Goal: Transaction & Acquisition: Purchase product/service

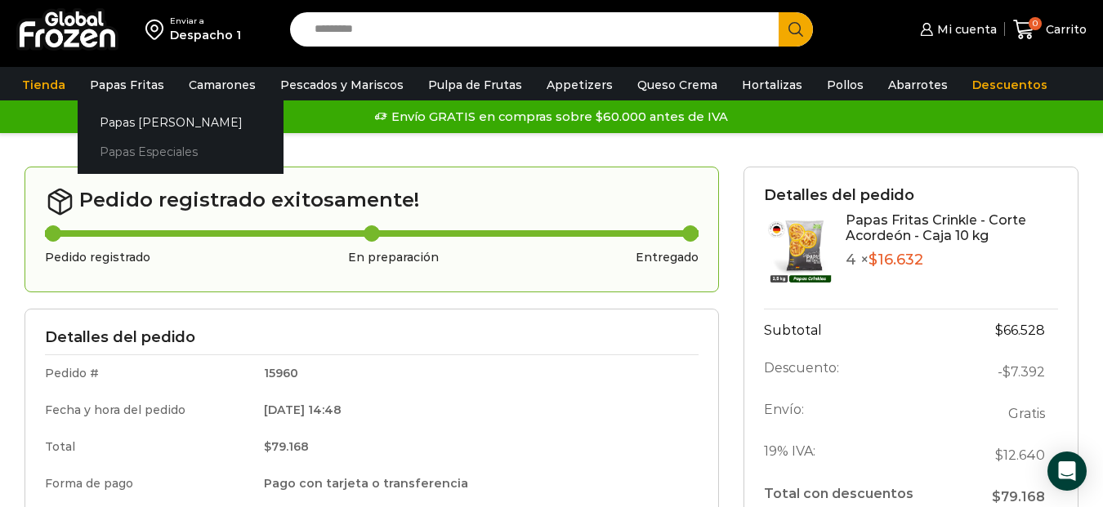
click at [150, 148] on link "Papas Especiales" at bounding box center [181, 152] width 206 height 30
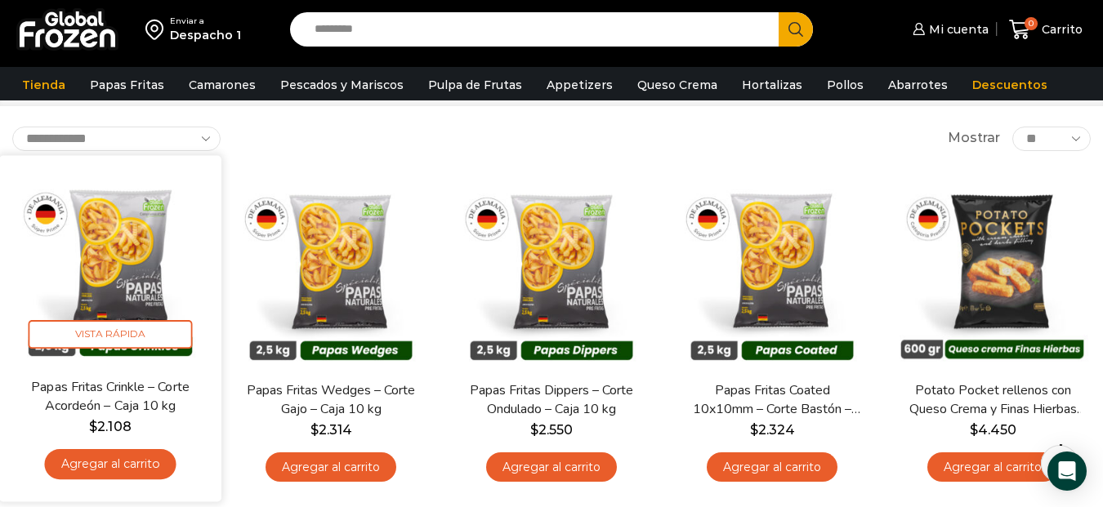
scroll to position [82, 0]
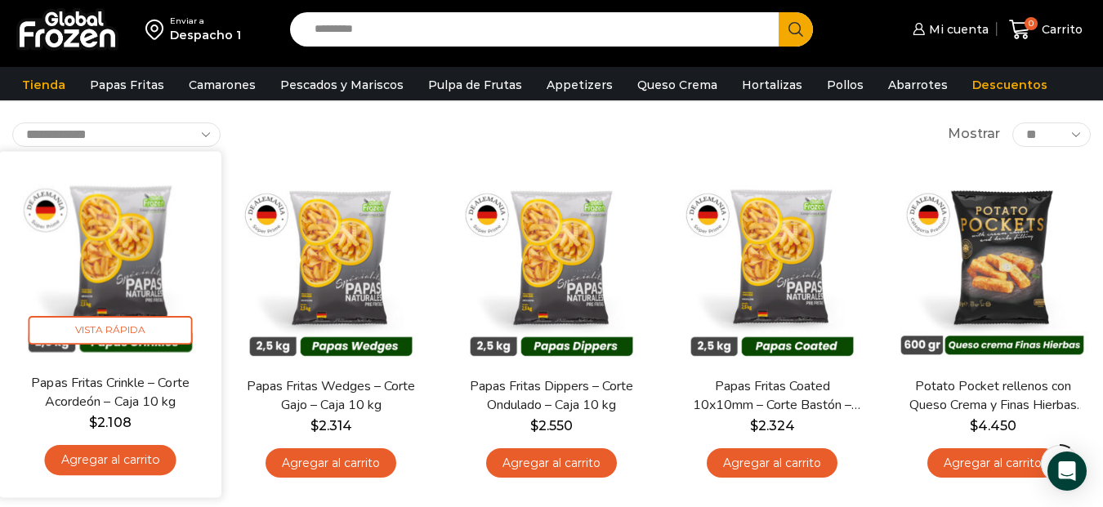
click at [130, 461] on link "Agregar al carrito" at bounding box center [109, 460] width 131 height 30
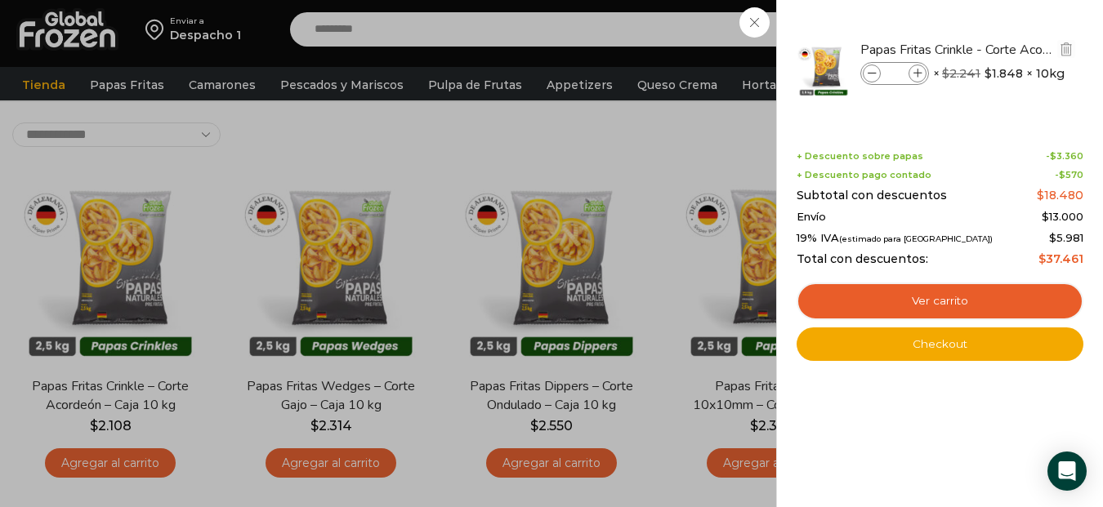
click at [921, 74] on icon at bounding box center [917, 73] width 9 height 9
click at [919, 73] on icon at bounding box center [917, 73] width 9 height 9
type input "*"
click at [918, 74] on icon at bounding box center [917, 73] width 9 height 9
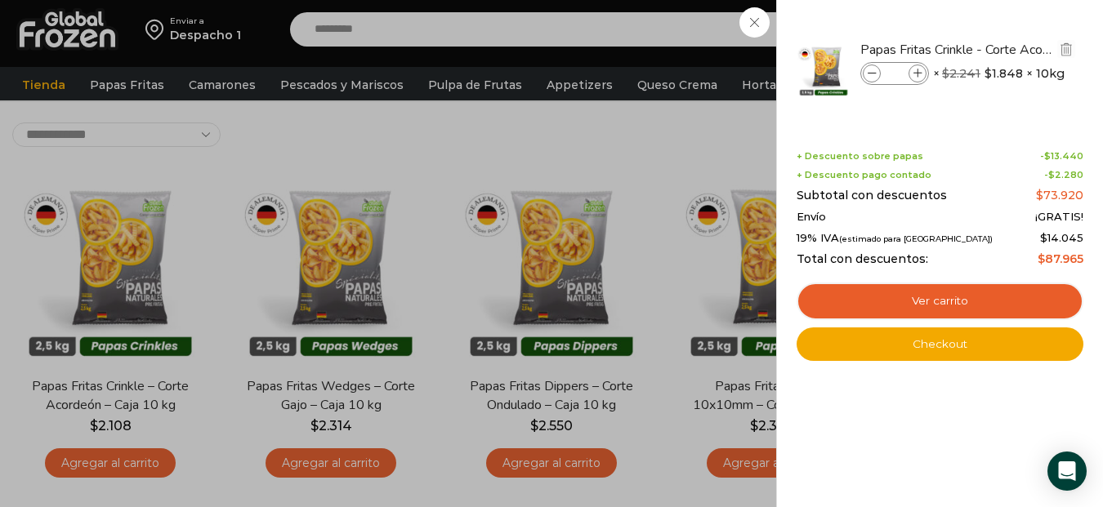
type input "*"
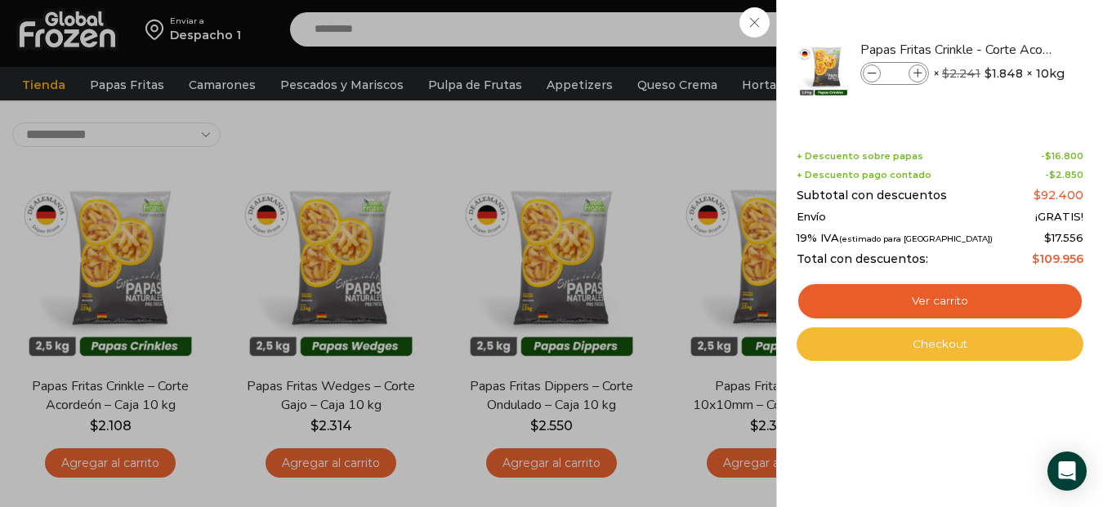
click at [936, 342] on link "Checkout" at bounding box center [939, 345] width 287 height 34
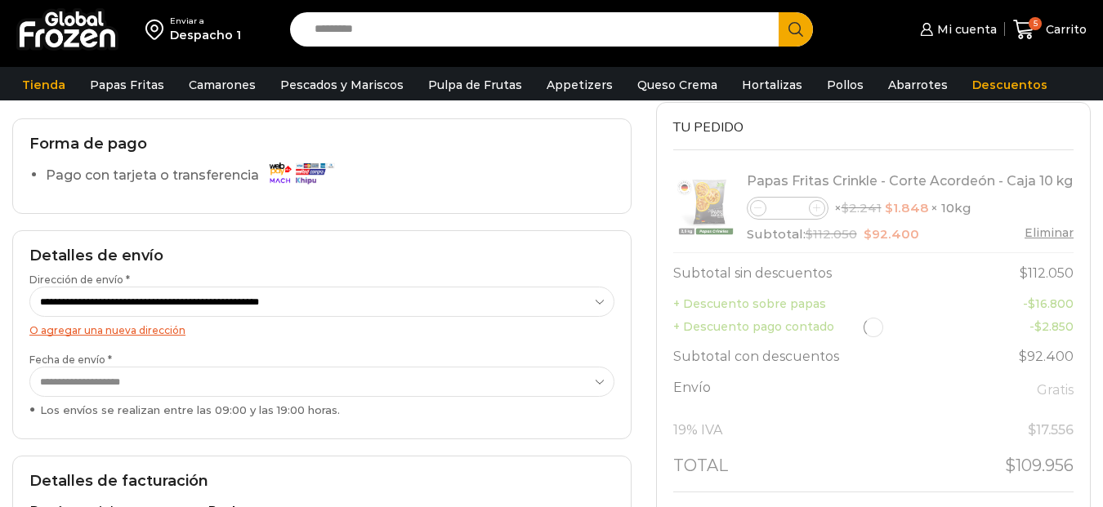
scroll to position [163, 0]
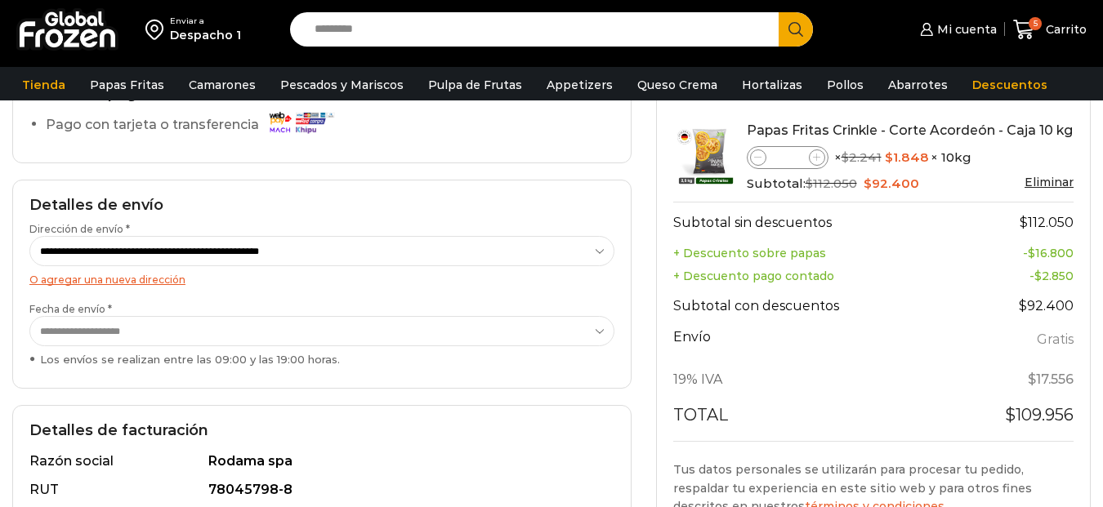
click at [598, 332] on select "**********" at bounding box center [321, 331] width 585 height 30
click at [29, 316] on select "**********" at bounding box center [321, 331] width 585 height 30
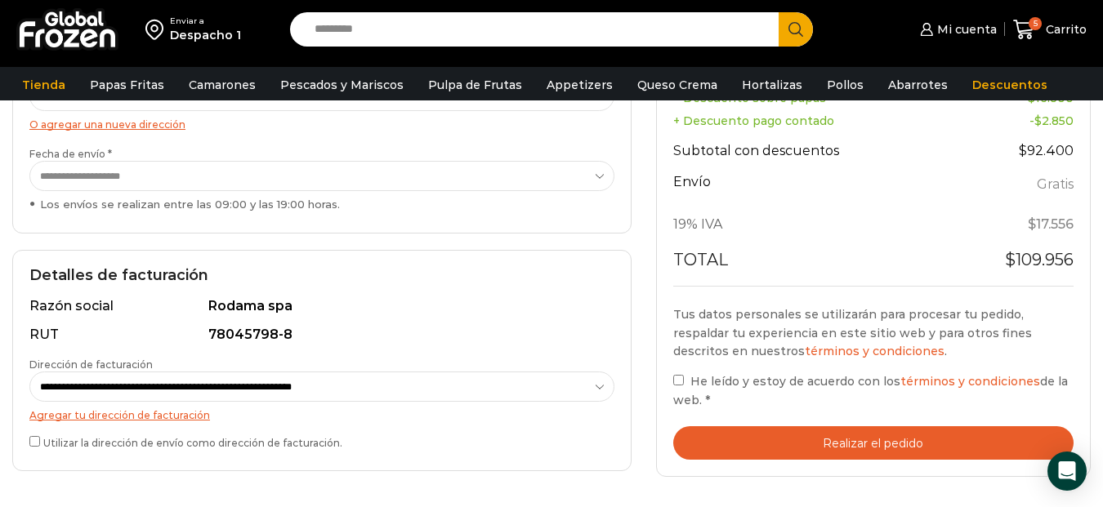
scroll to position [327, 0]
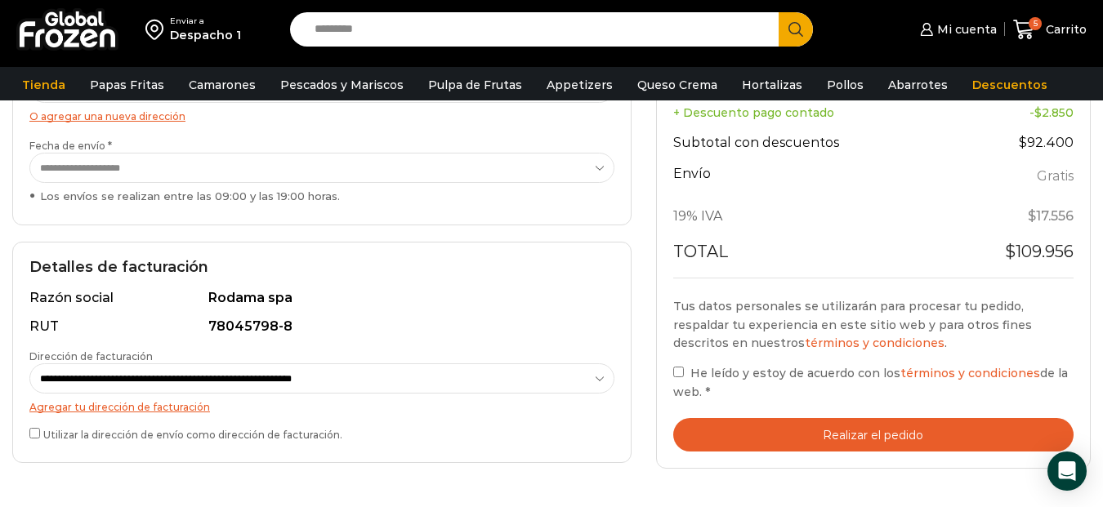
click at [865, 430] on button "Realizar el pedido" at bounding box center [873, 434] width 401 height 33
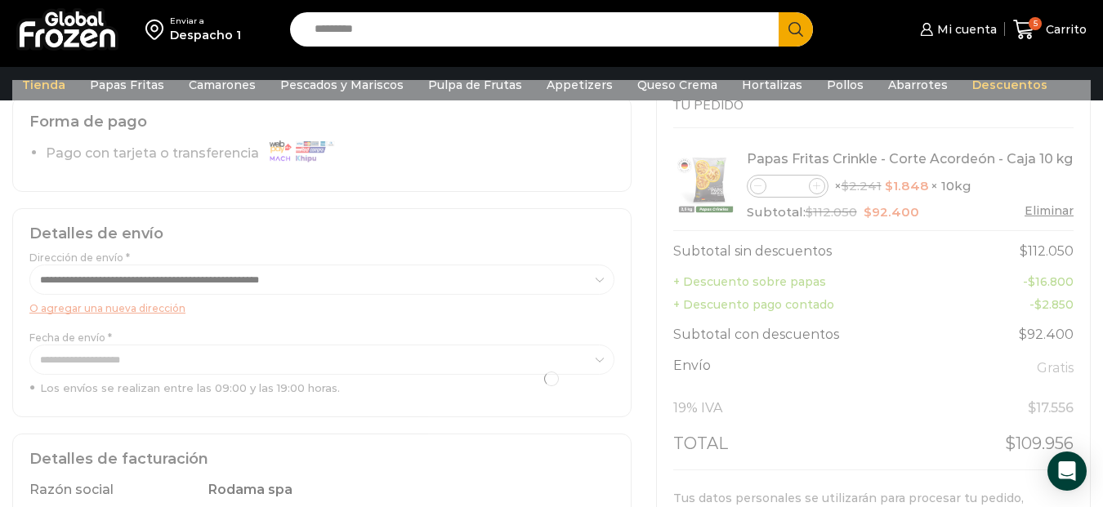
scroll to position [163, 0]
